Goal: Task Accomplishment & Management: Complete application form

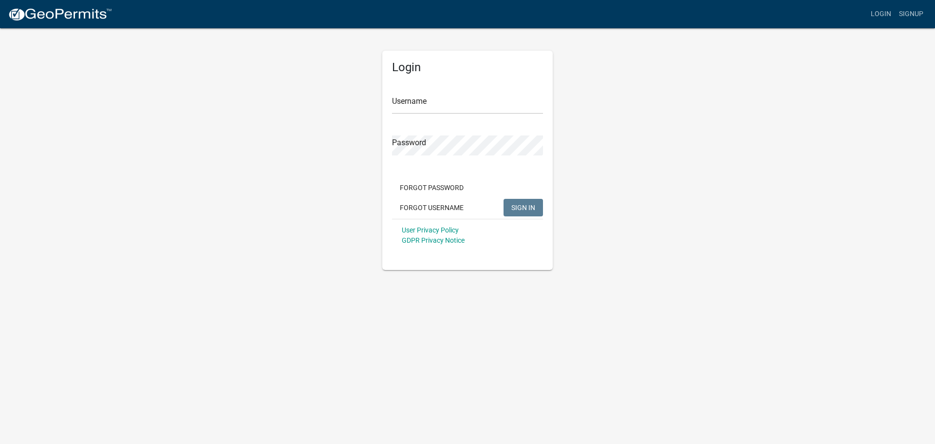
click at [426, 80] on div "Username" at bounding box center [467, 97] width 151 height 34
click at [432, 101] on input "Username" at bounding box center [467, 104] width 151 height 20
type input "meyerbuilding"
click at [504, 199] on button "SIGN IN" at bounding box center [523, 208] width 39 height 18
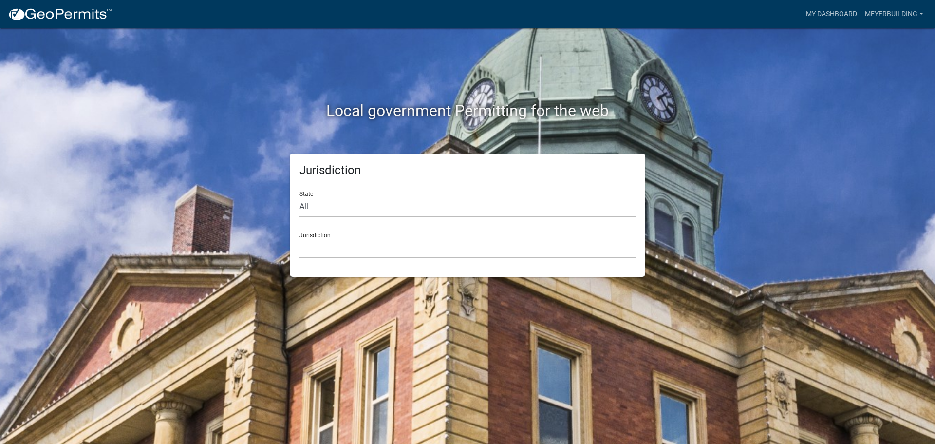
click at [304, 206] on select "All [US_STATE] [US_STATE] [US_STATE] [US_STATE] [US_STATE] [US_STATE] [US_STATE…" at bounding box center [467, 207] width 336 height 20
select select "[US_STATE]"
click at [299, 197] on select "All [US_STATE] [US_STATE] [US_STATE] [US_STATE] [US_STATE] [US_STATE] [US_STATE…" at bounding box center [467, 207] width 336 height 20
click at [336, 244] on select "City of [GEOGRAPHIC_DATA], [US_STATE] City of [GEOGRAPHIC_DATA], [US_STATE] Cit…" at bounding box center [467, 248] width 336 height 20
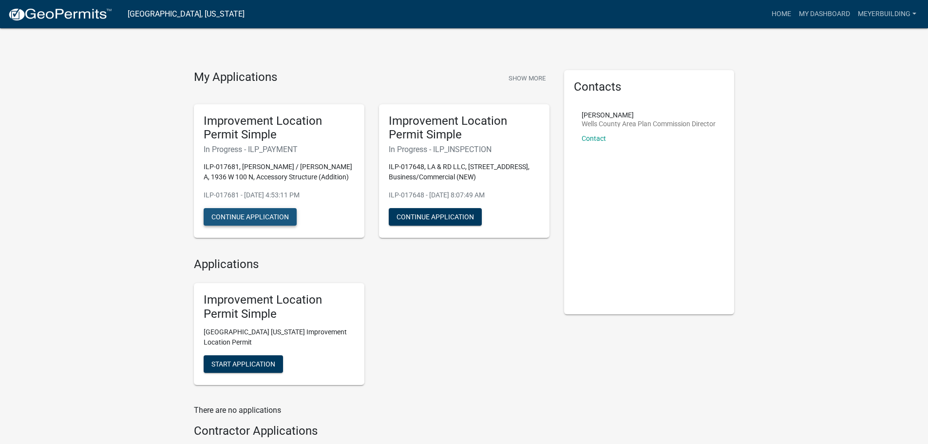
click at [259, 213] on button "Continue Application" at bounding box center [250, 217] width 93 height 18
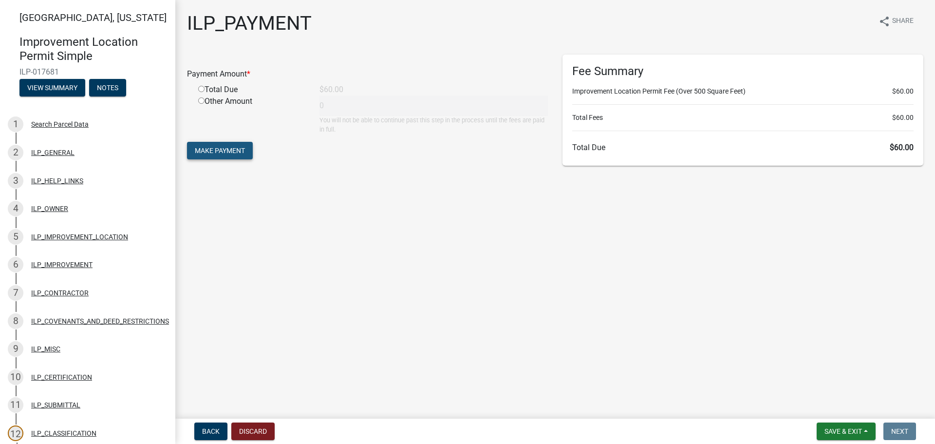
click at [225, 150] on span "Make Payment" at bounding box center [220, 151] width 50 height 8
click at [202, 99] on input "radio" at bounding box center [201, 100] width 6 height 6
radio input "true"
type input "60"
click at [234, 149] on span "Make Payment" at bounding box center [220, 151] width 50 height 8
